Goal: Use online tool/utility

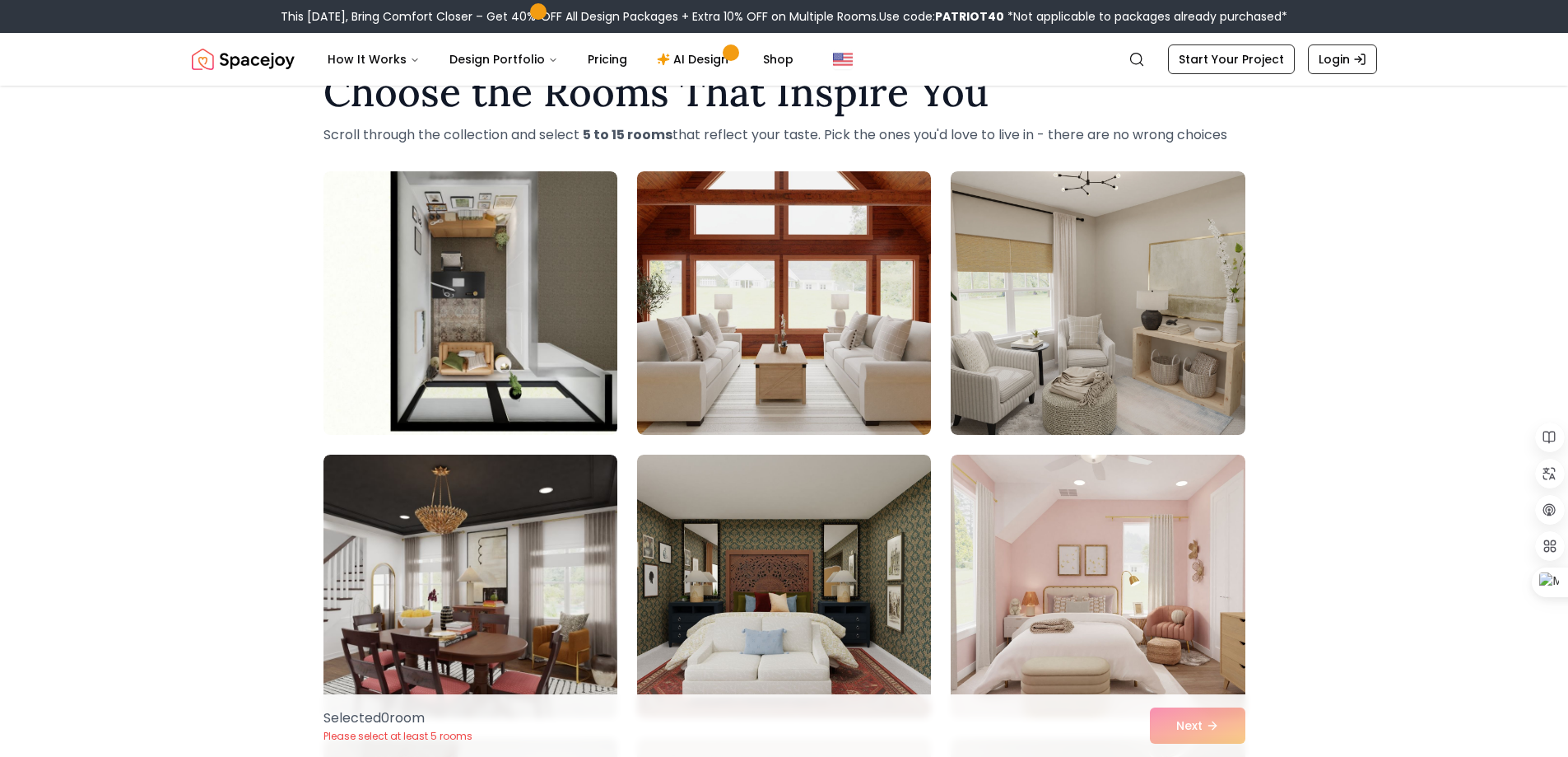
scroll to position [82, 0]
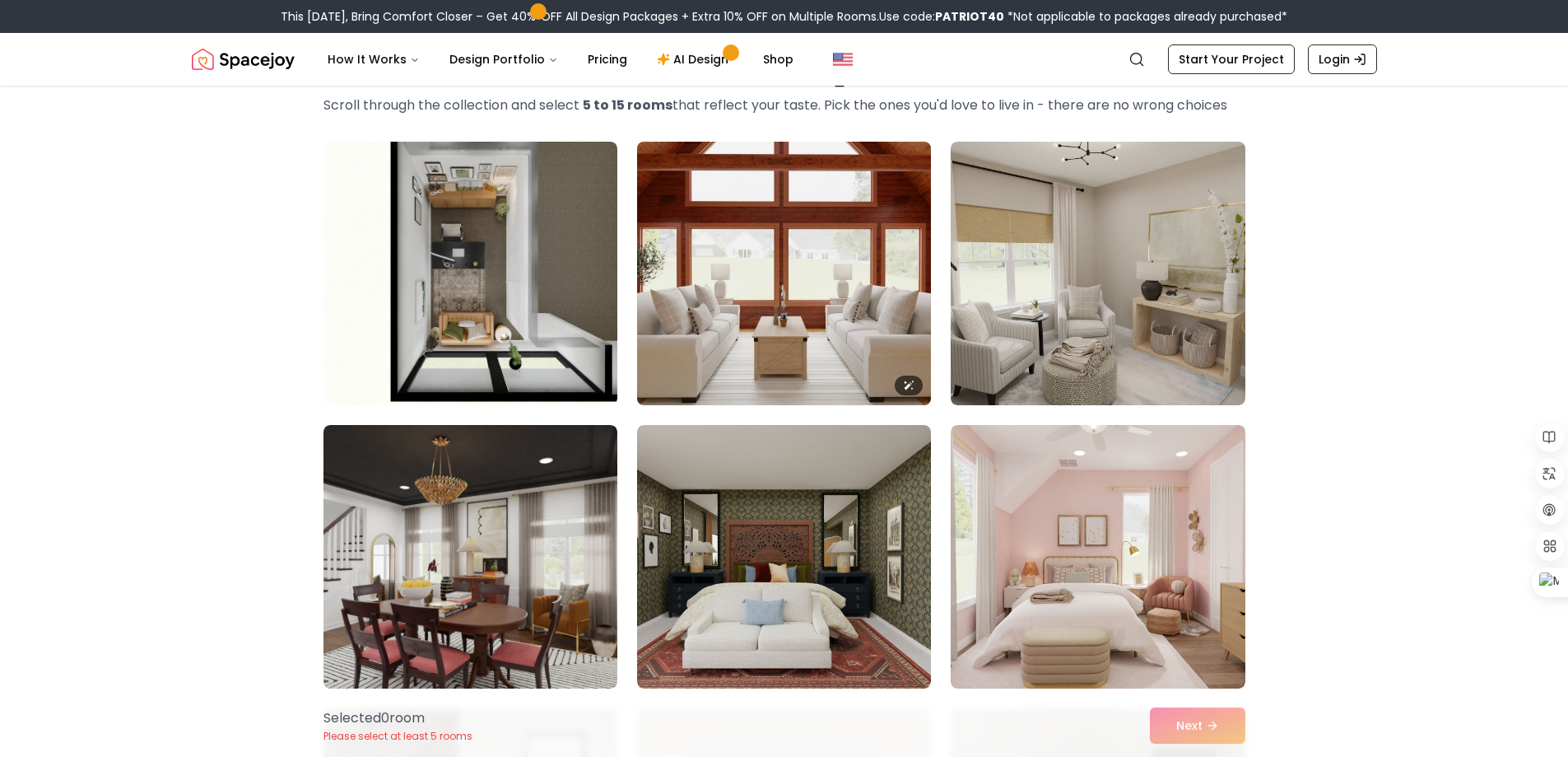
click at [801, 305] on img at bounding box center [784, 273] width 309 height 277
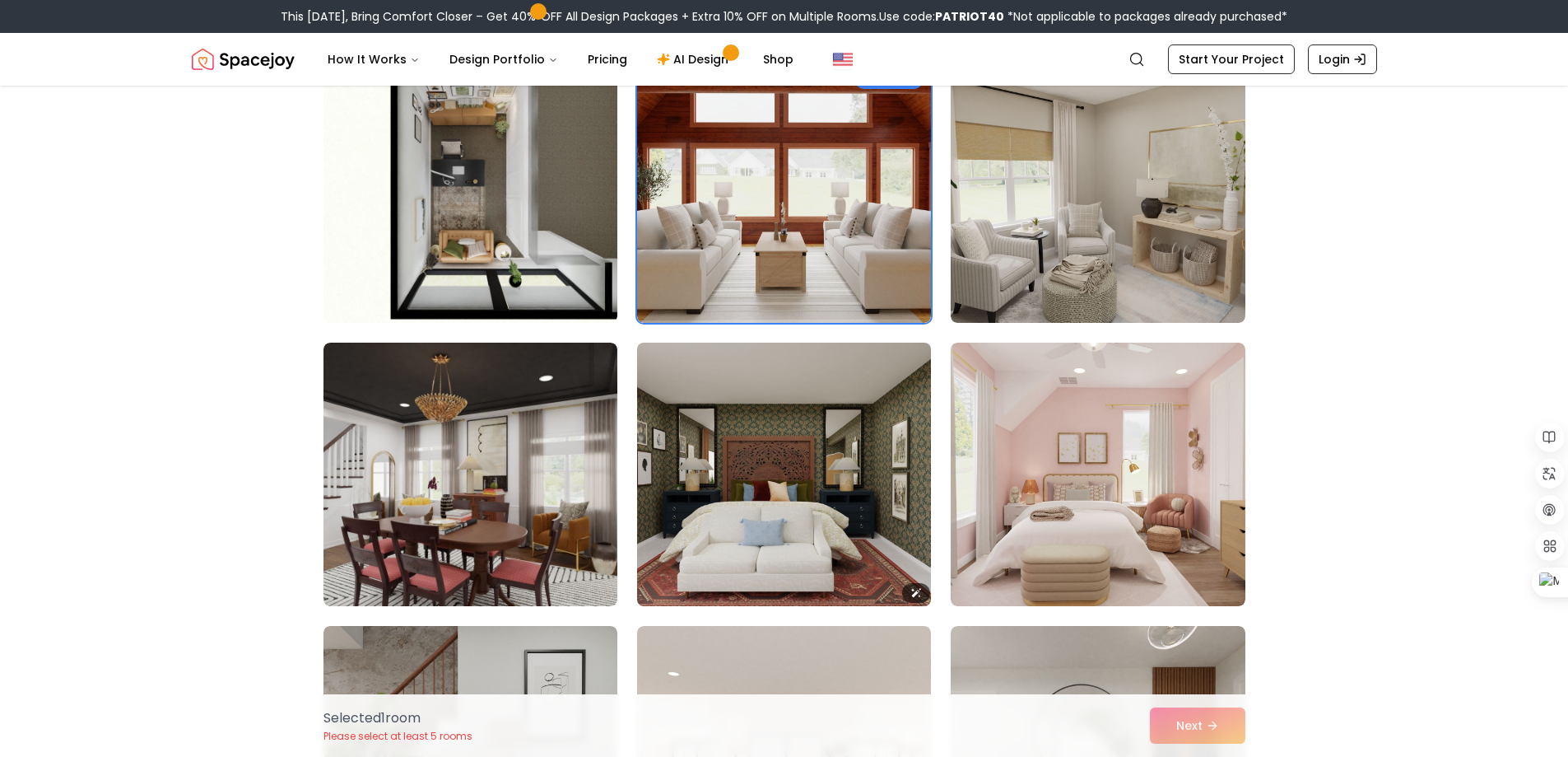
click at [802, 458] on img at bounding box center [784, 474] width 309 height 277
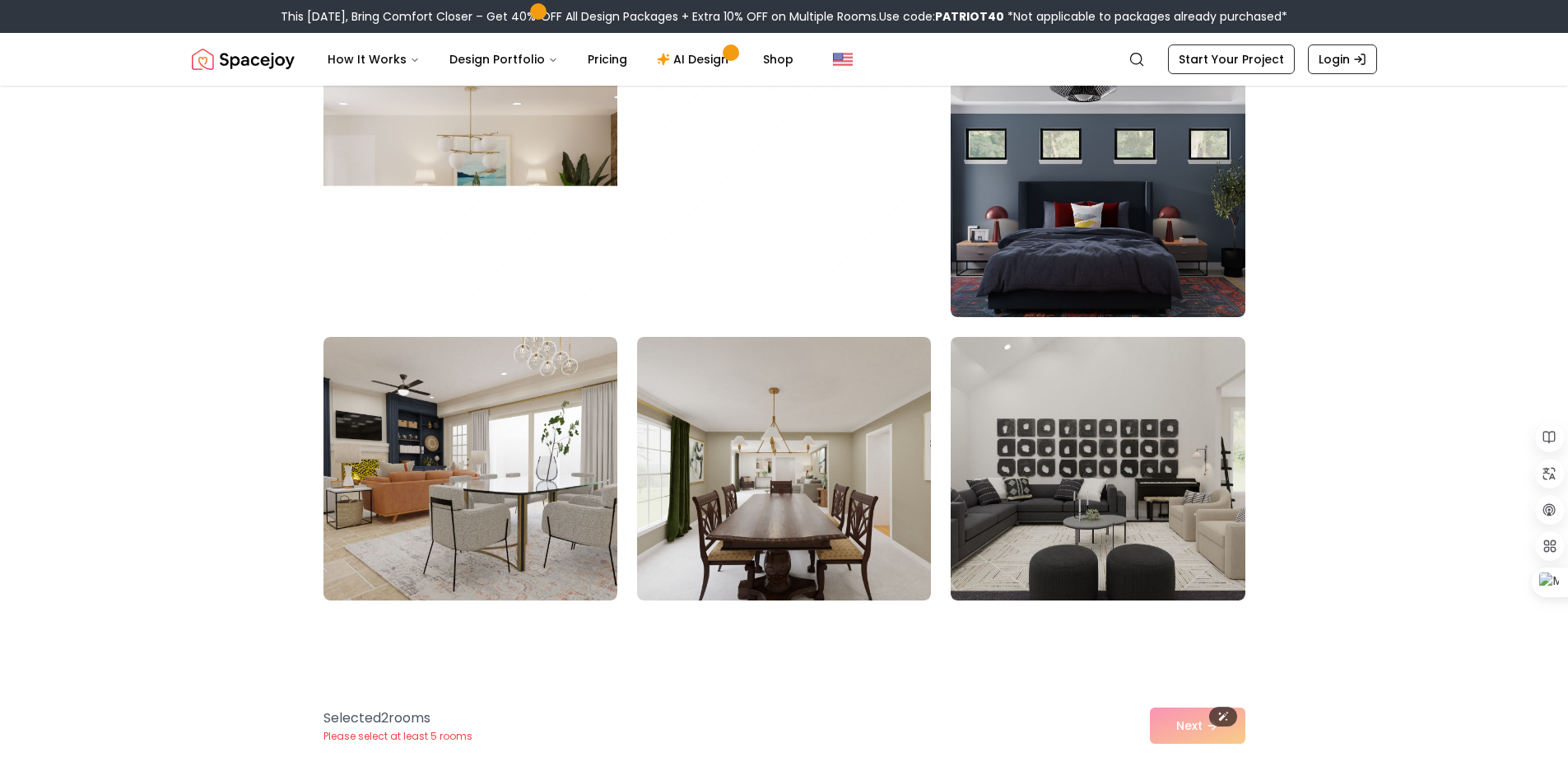
scroll to position [1399, 0]
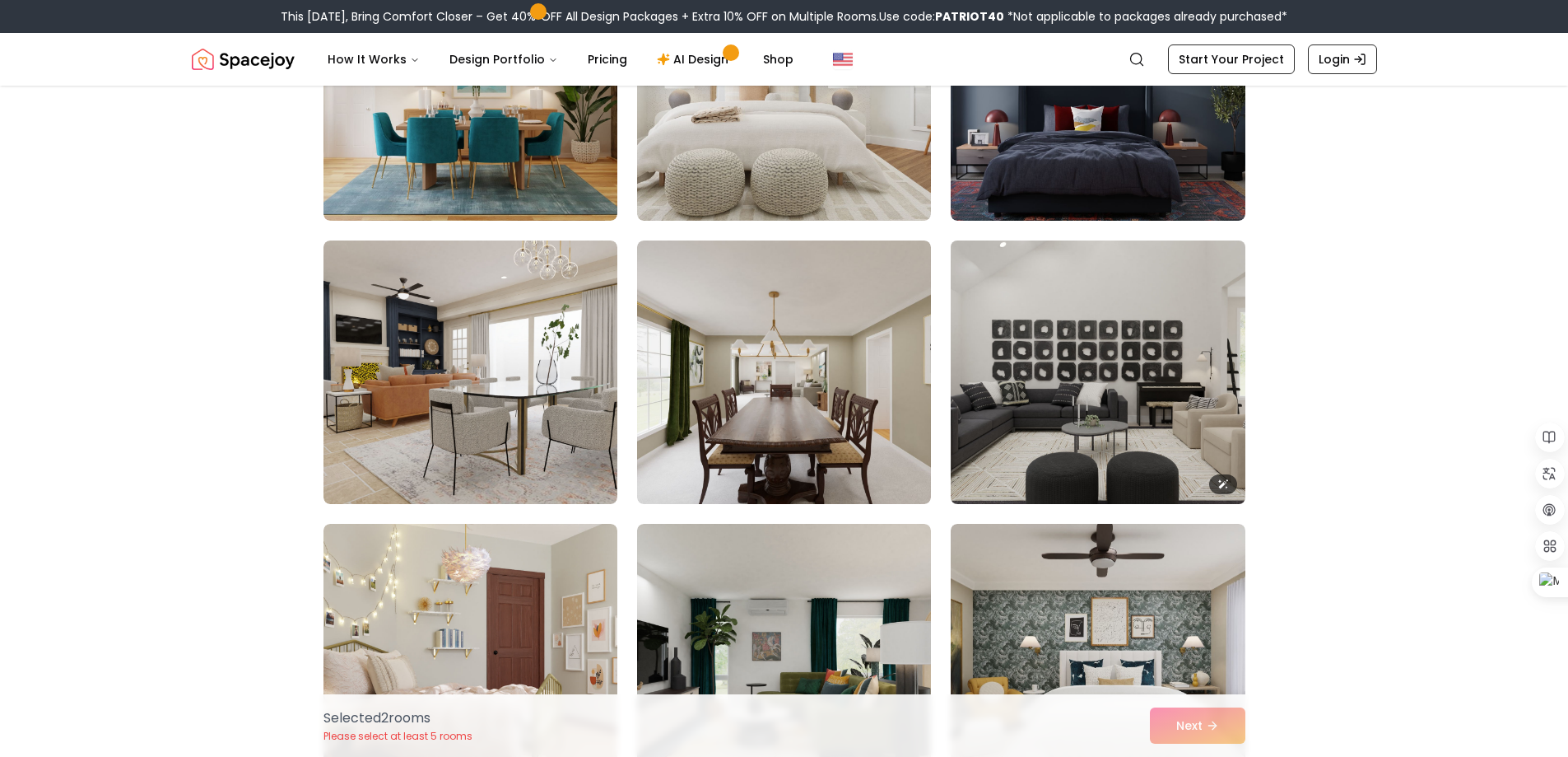
click at [1100, 412] on img at bounding box center [1097, 372] width 309 height 277
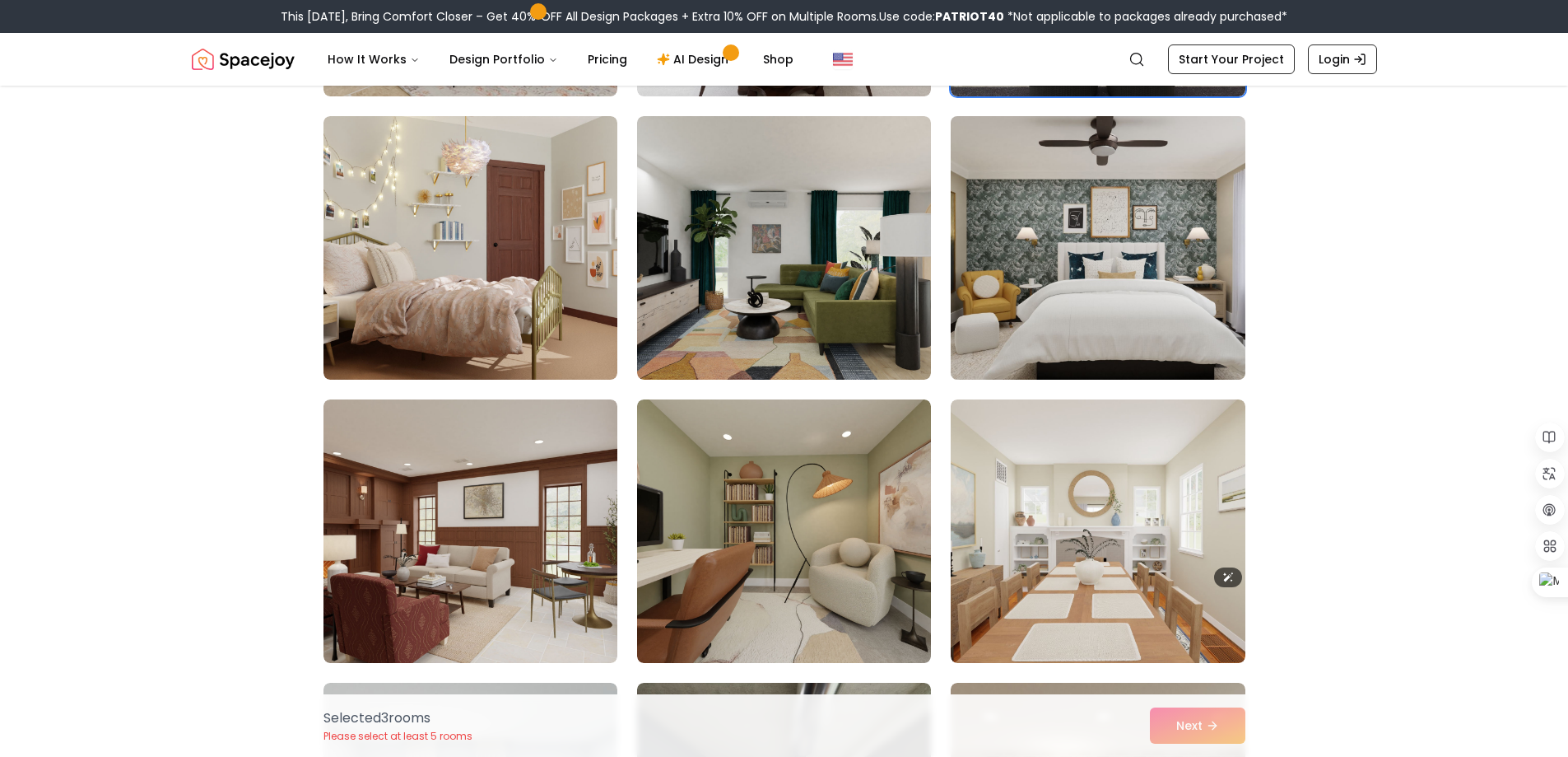
scroll to position [1893, 0]
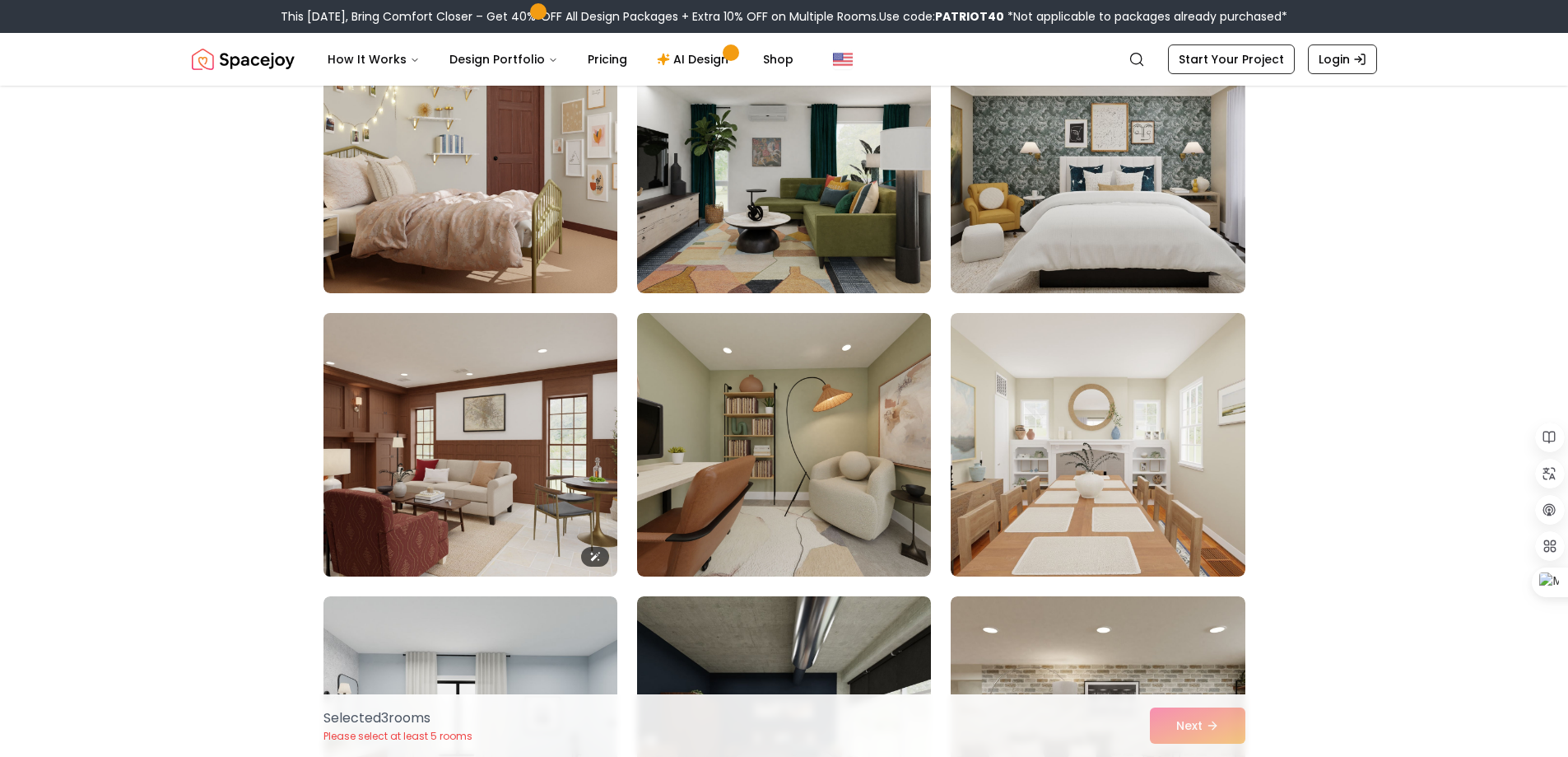
click at [589, 479] on img at bounding box center [471, 444] width 309 height 277
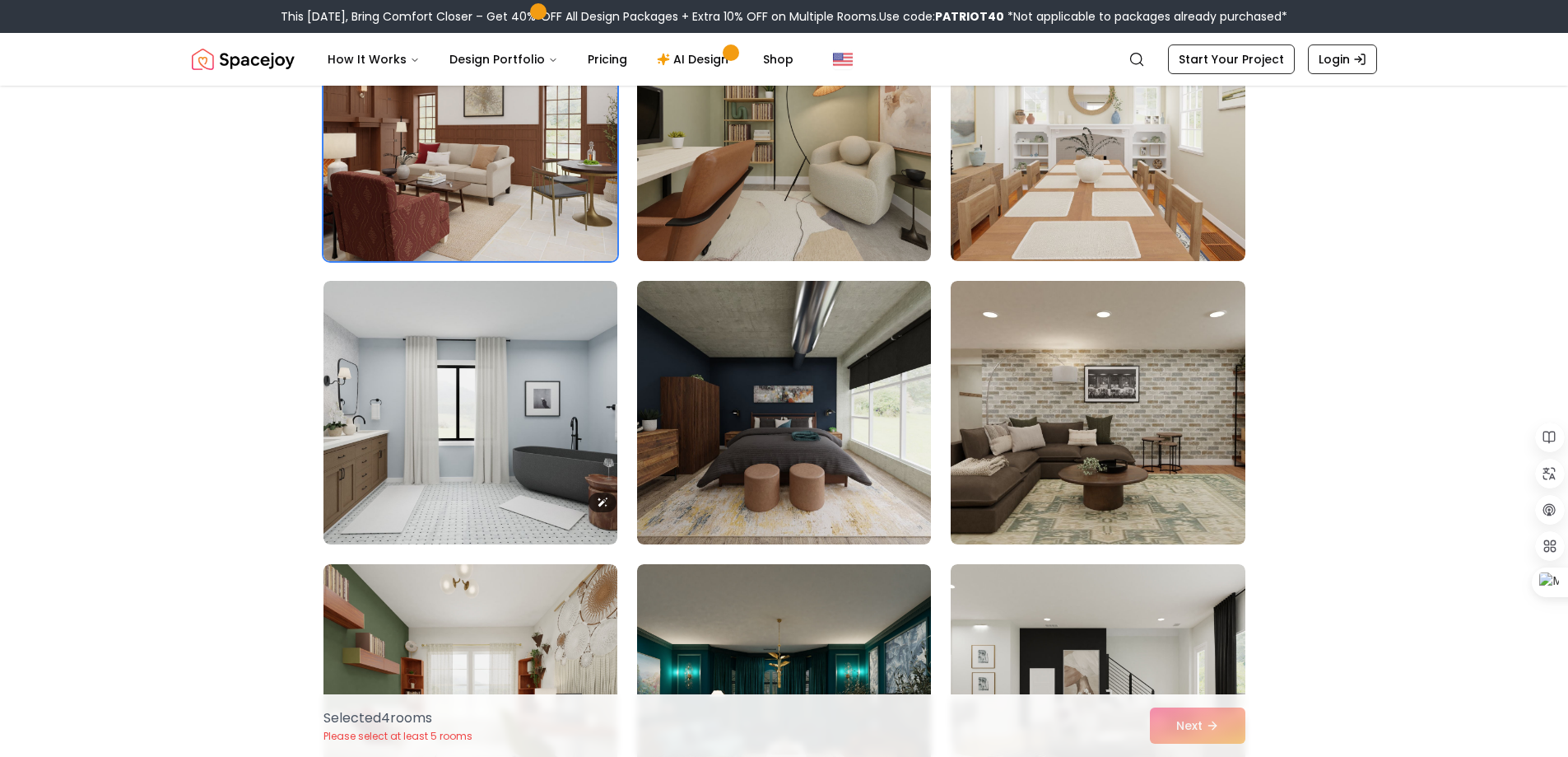
scroll to position [2223, 0]
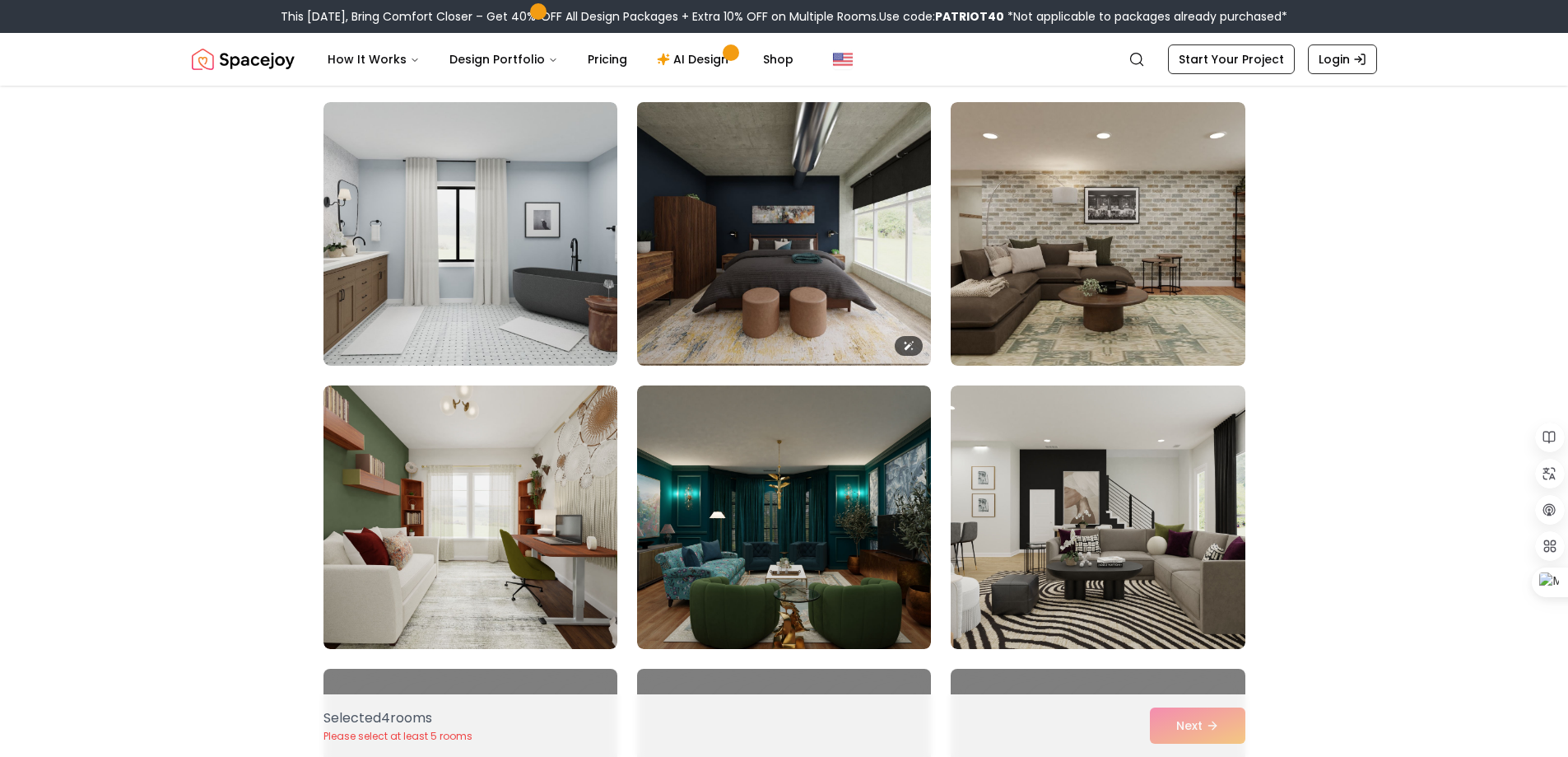
click at [846, 283] on img at bounding box center [784, 233] width 309 height 277
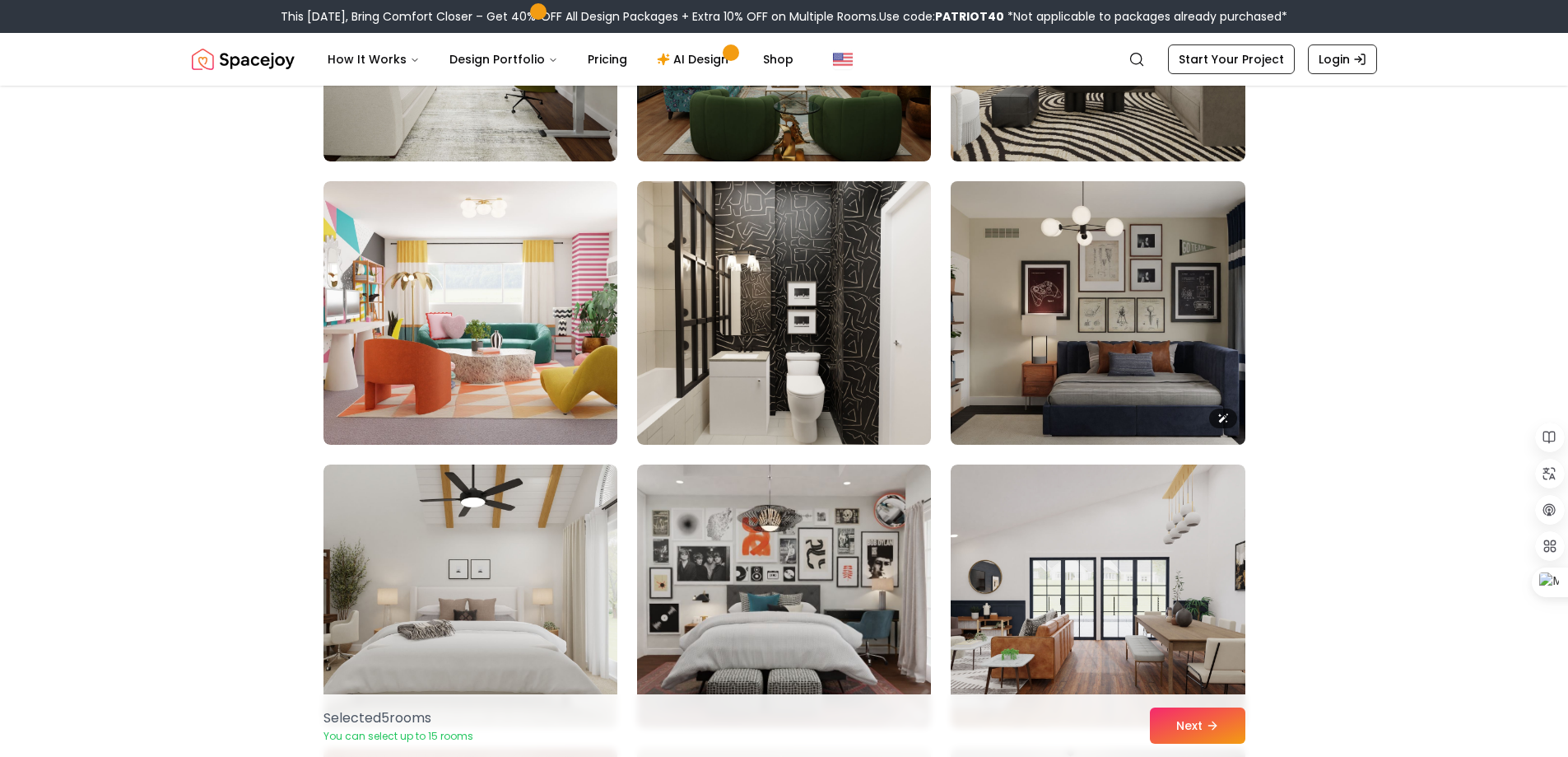
scroll to position [2881, 0]
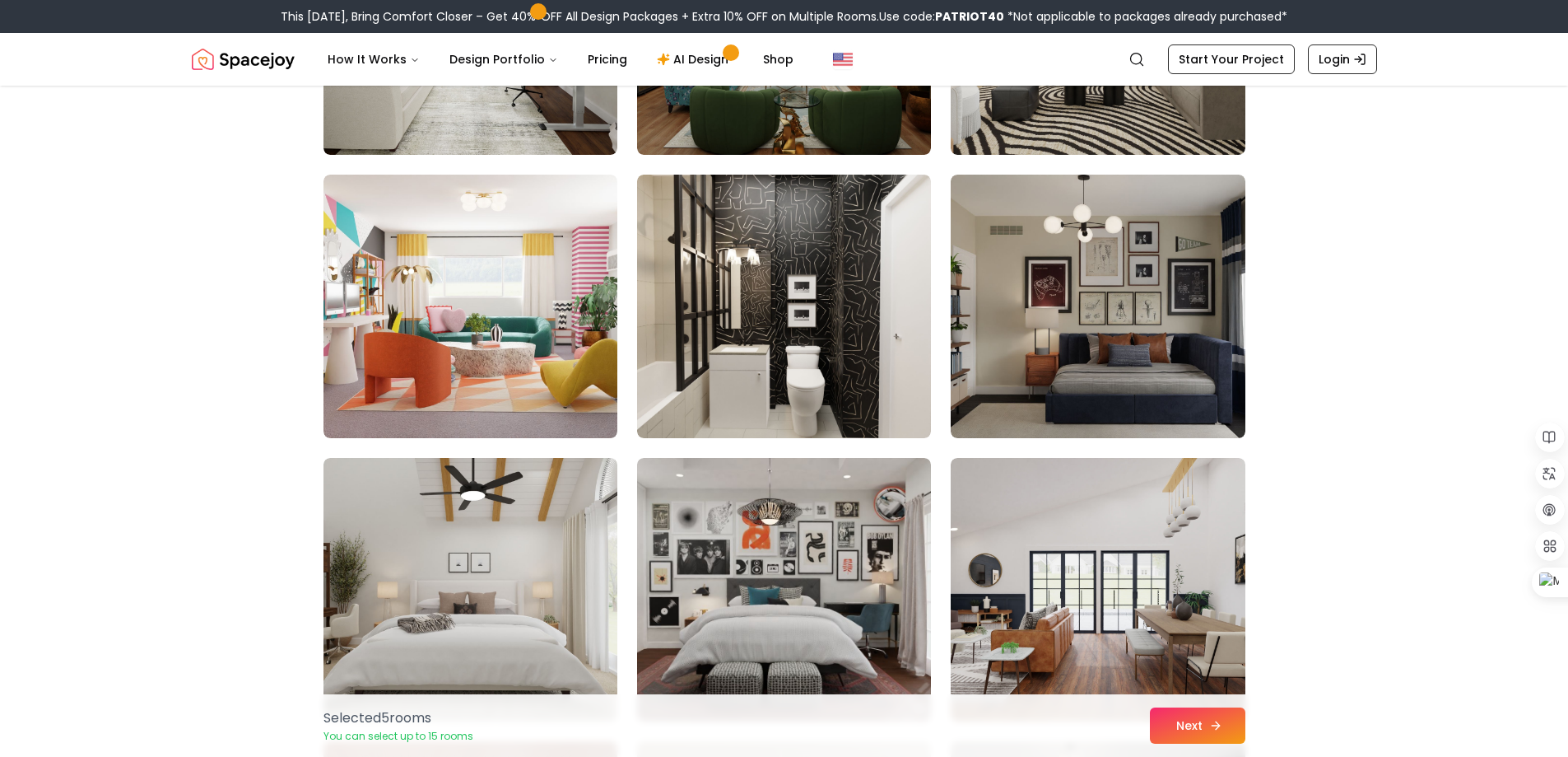
click at [1182, 719] on button "Next" at bounding box center [1197, 725] width 95 height 36
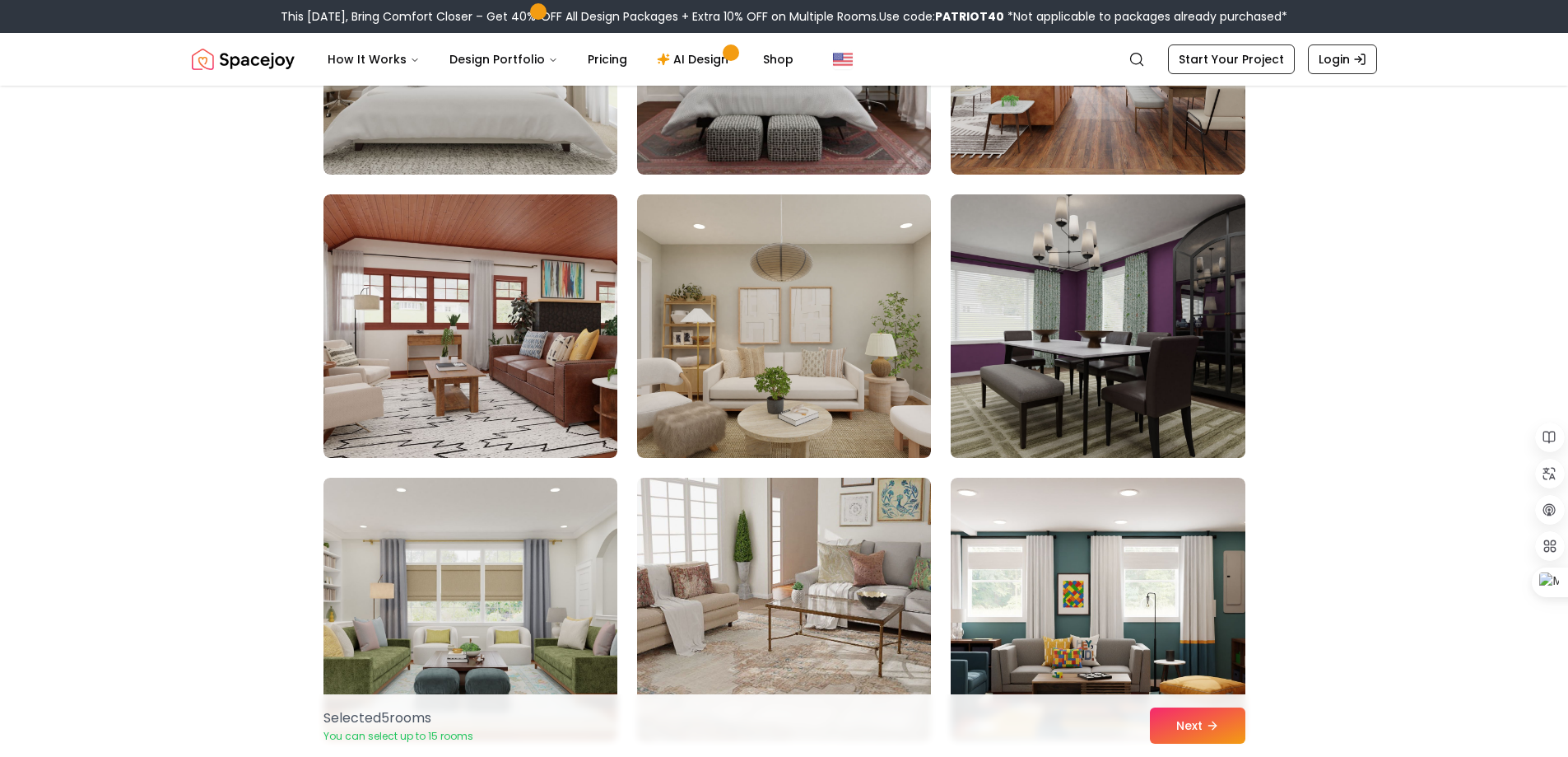
scroll to position [3375, 0]
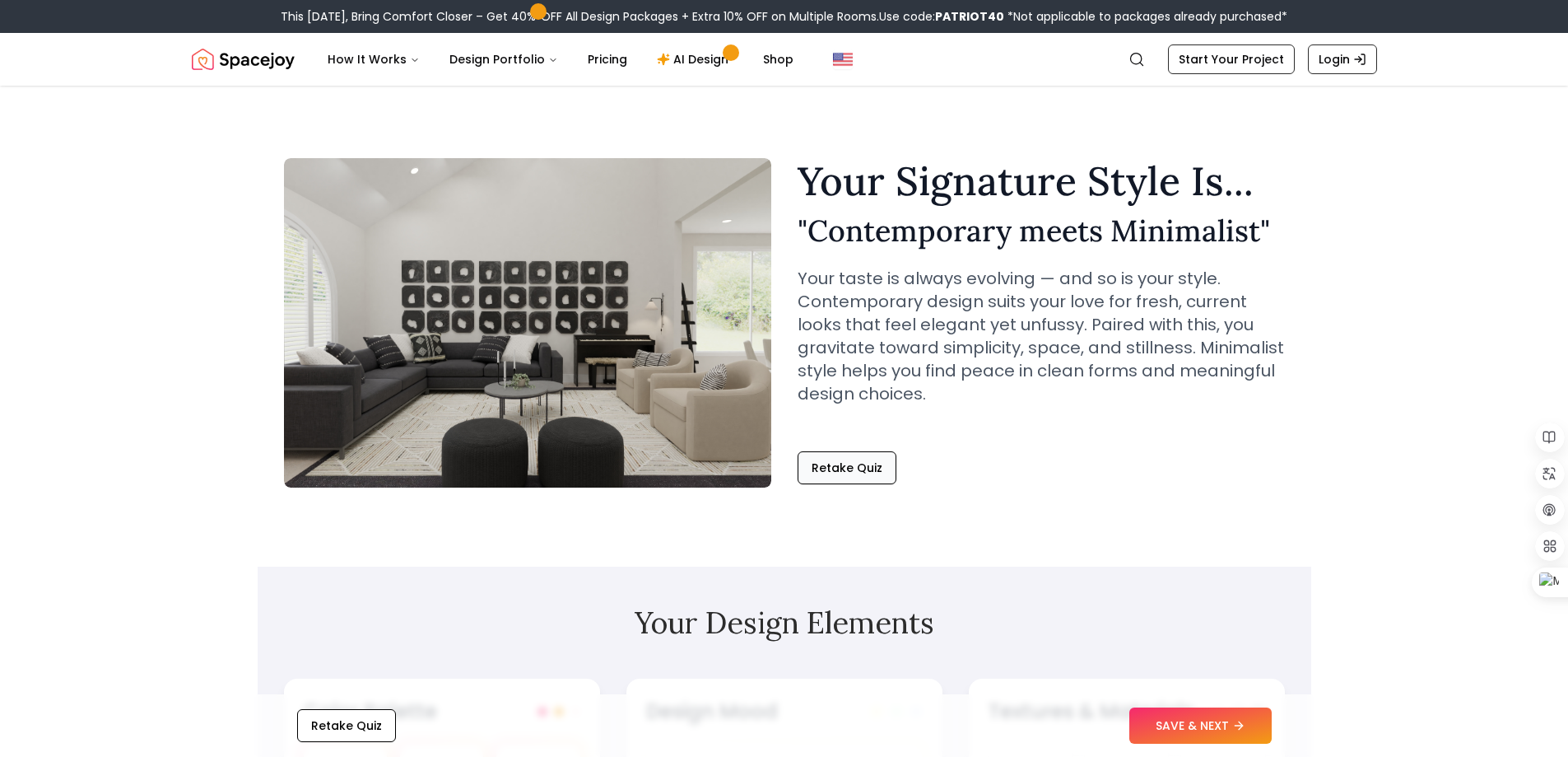
click at [859, 467] on button "Retake Quiz" at bounding box center [847, 468] width 99 height 33
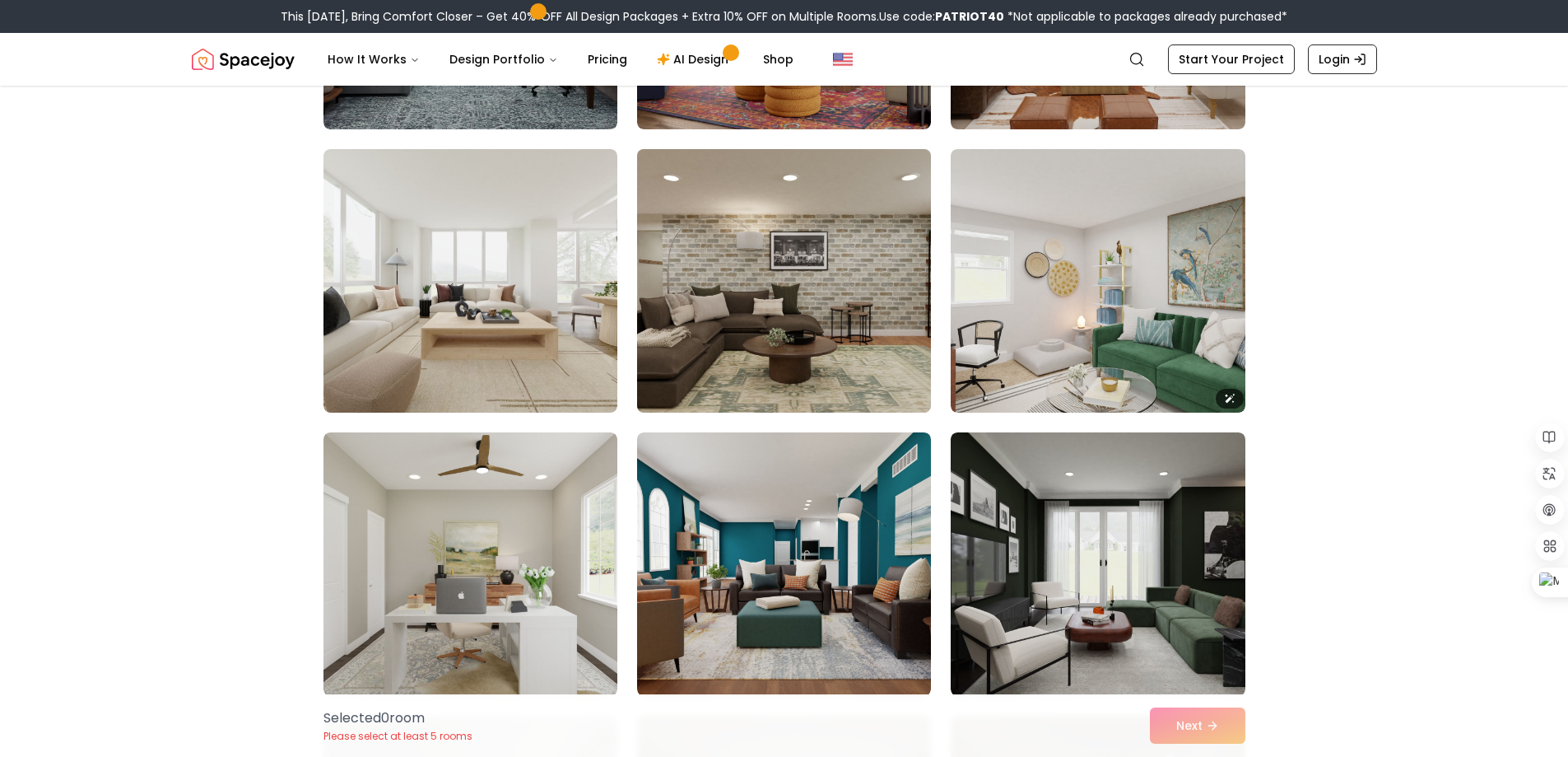
scroll to position [2058, 0]
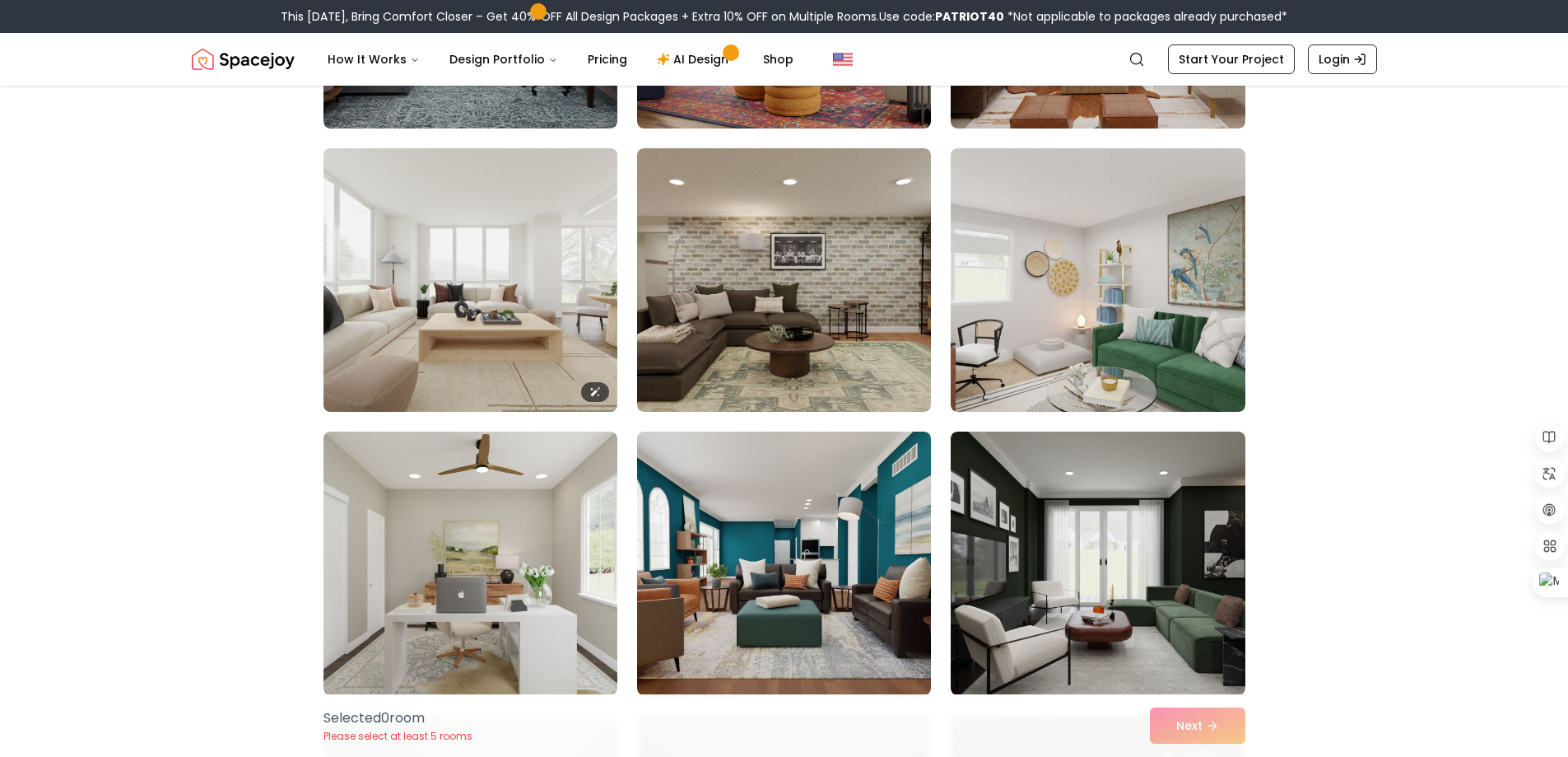
click at [499, 320] on img at bounding box center [471, 280] width 309 height 277
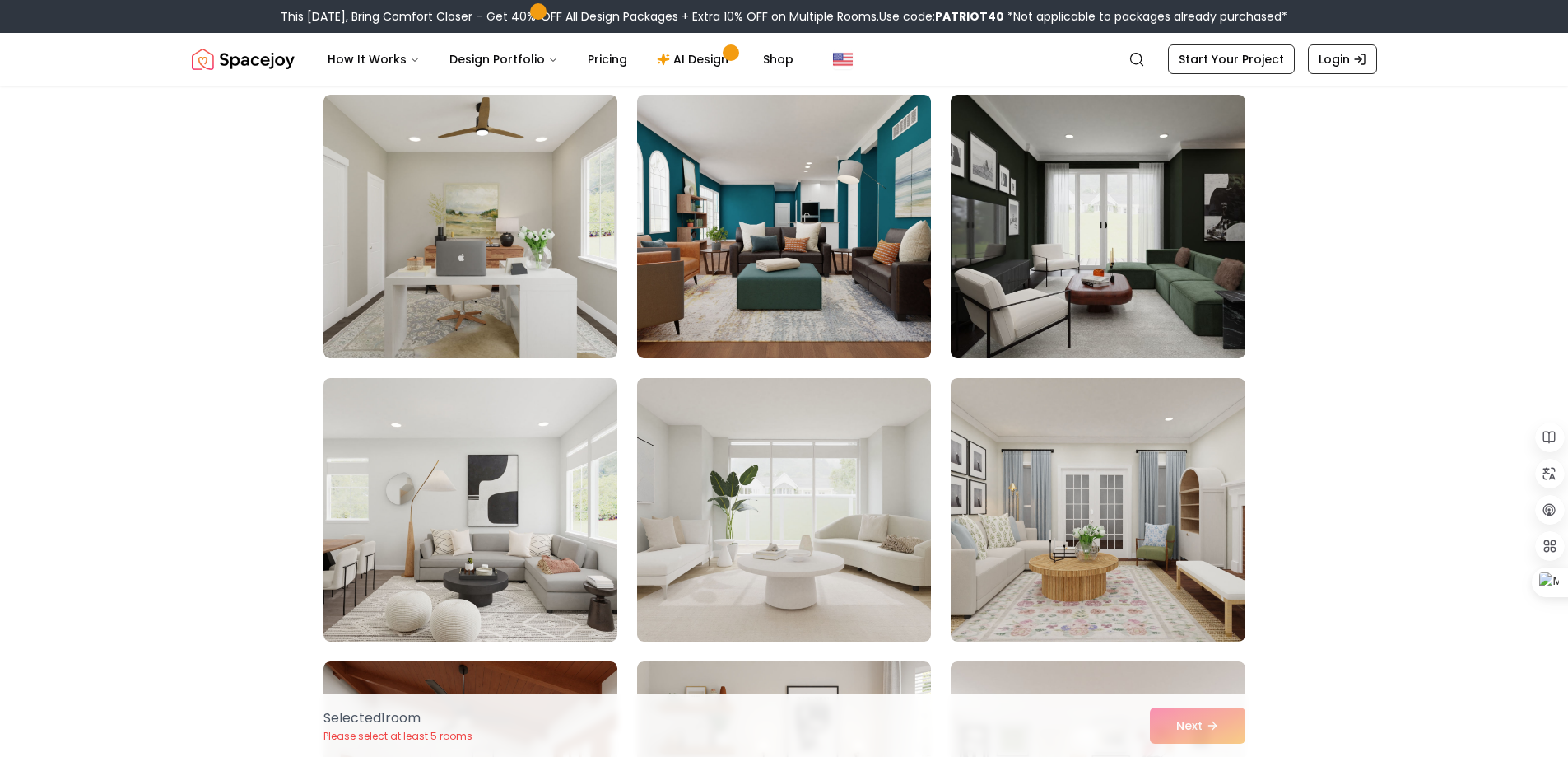
scroll to position [3457, 0]
